Goal: Task Accomplishment & Management: Manage account settings

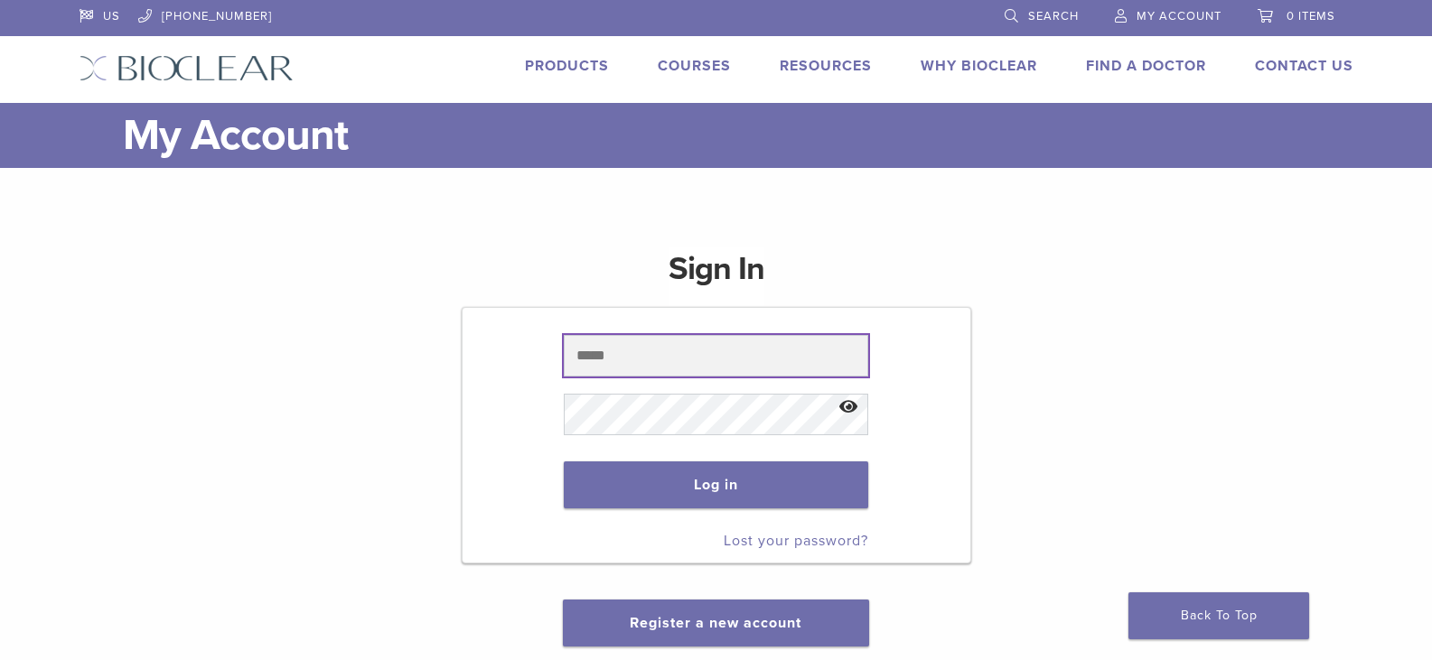
type input "**********"
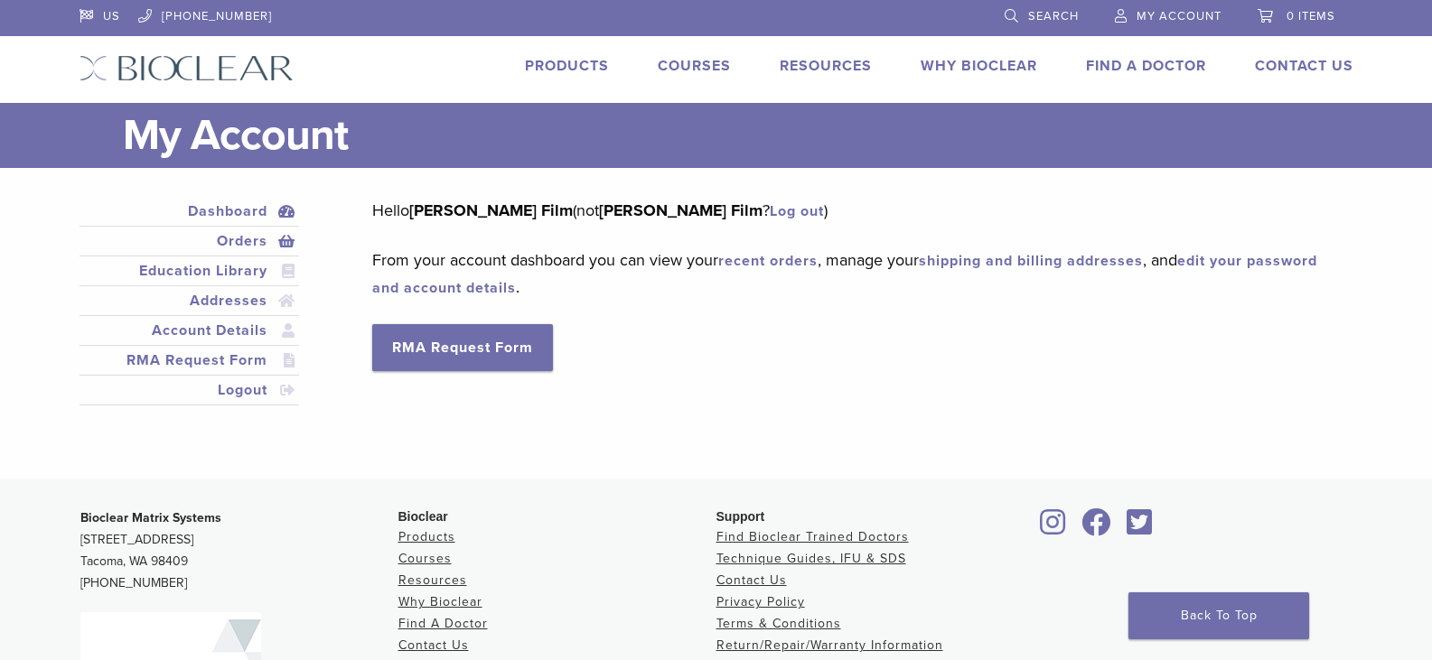
click at [239, 241] on link "Orders" at bounding box center [189, 241] width 213 height 22
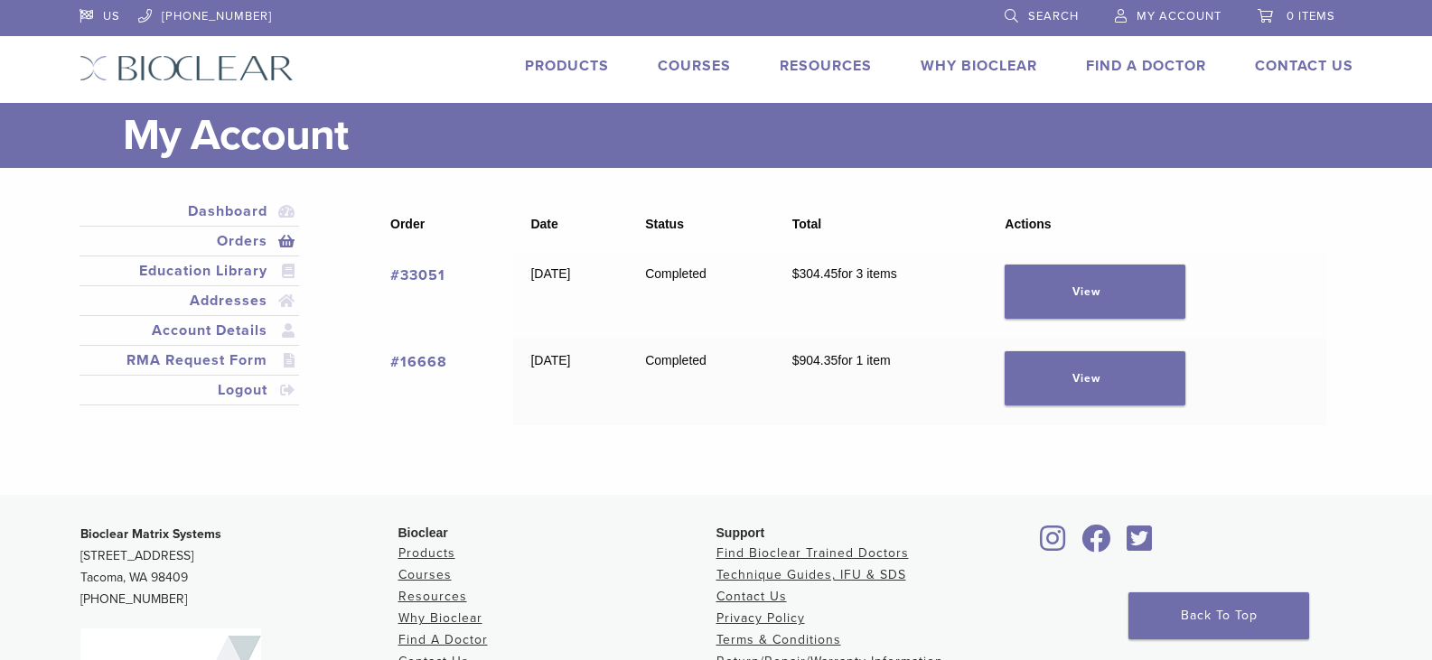
click at [1210, 11] on span "My Account" at bounding box center [1179, 16] width 85 height 14
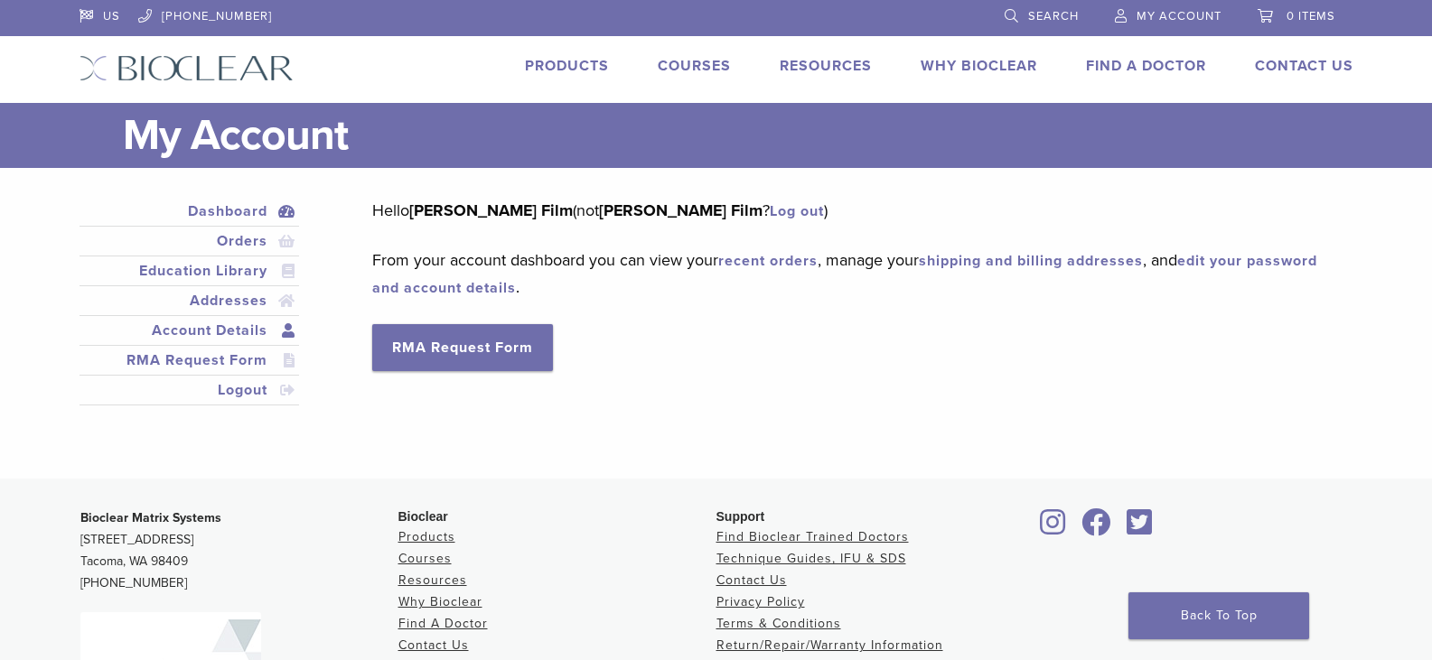
click at [225, 332] on link "Account Details" at bounding box center [189, 331] width 213 height 22
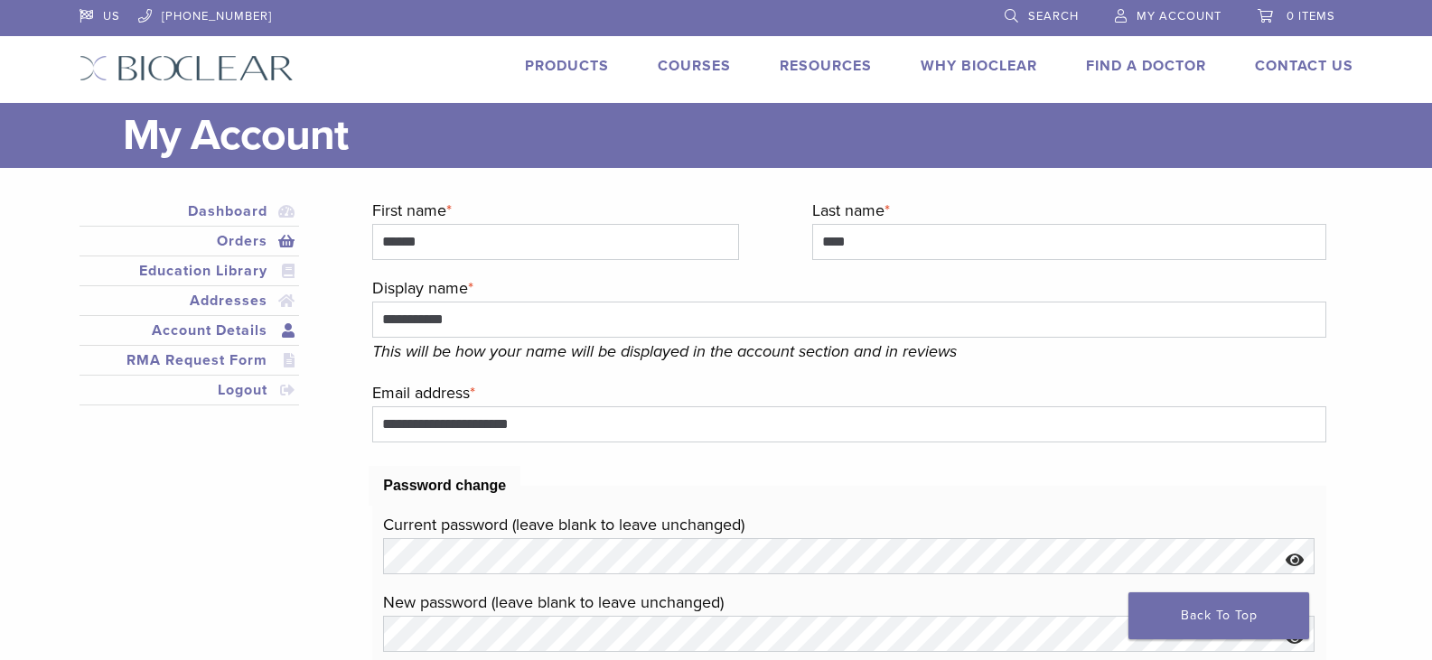
click at [235, 241] on link "Orders" at bounding box center [189, 241] width 213 height 22
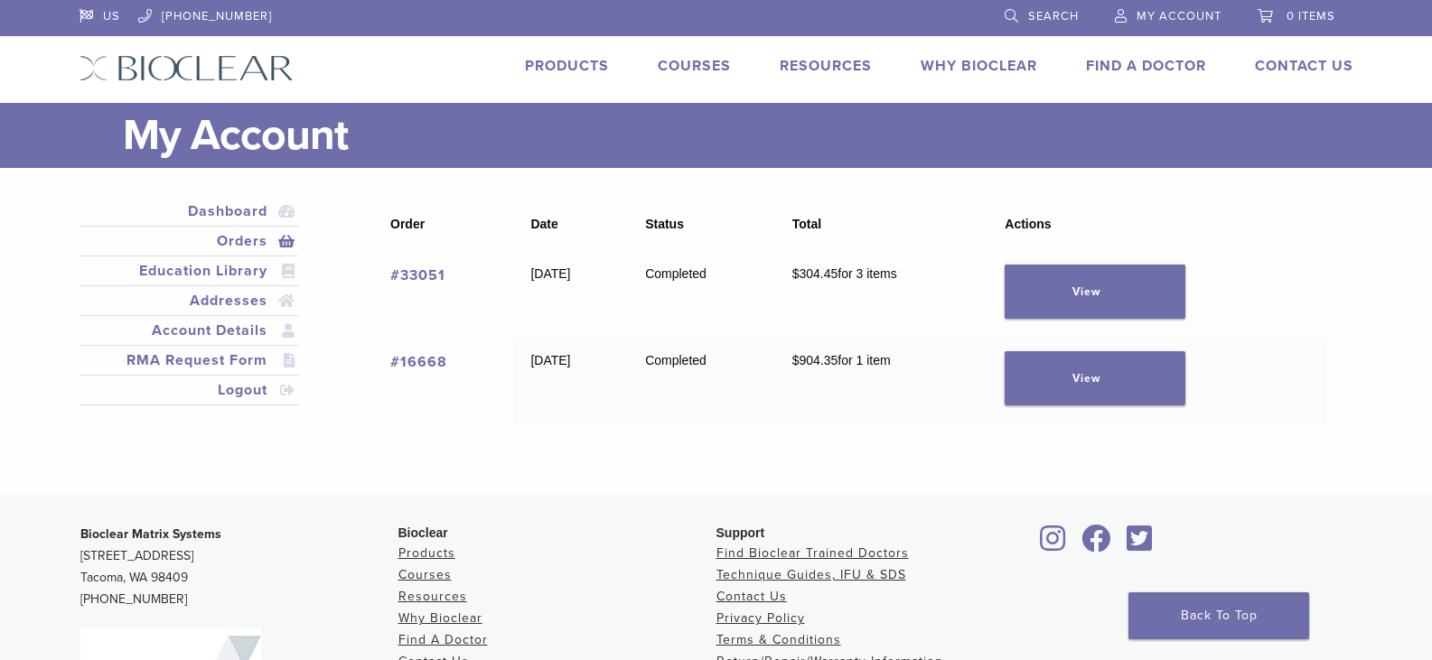
click at [1299, 12] on span "0 items" at bounding box center [1311, 16] width 49 height 14
